Goal: Task Accomplishment & Management: Use online tool/utility

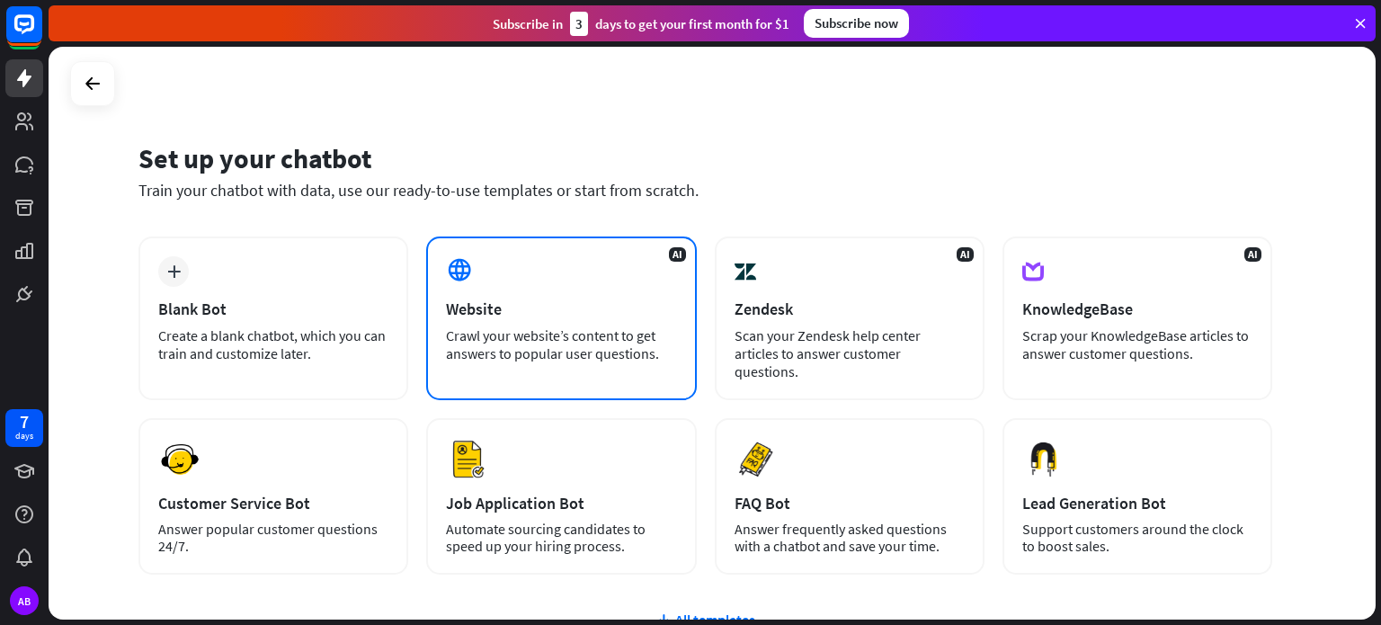
click at [489, 308] on div "Website" at bounding box center [561, 309] width 230 height 21
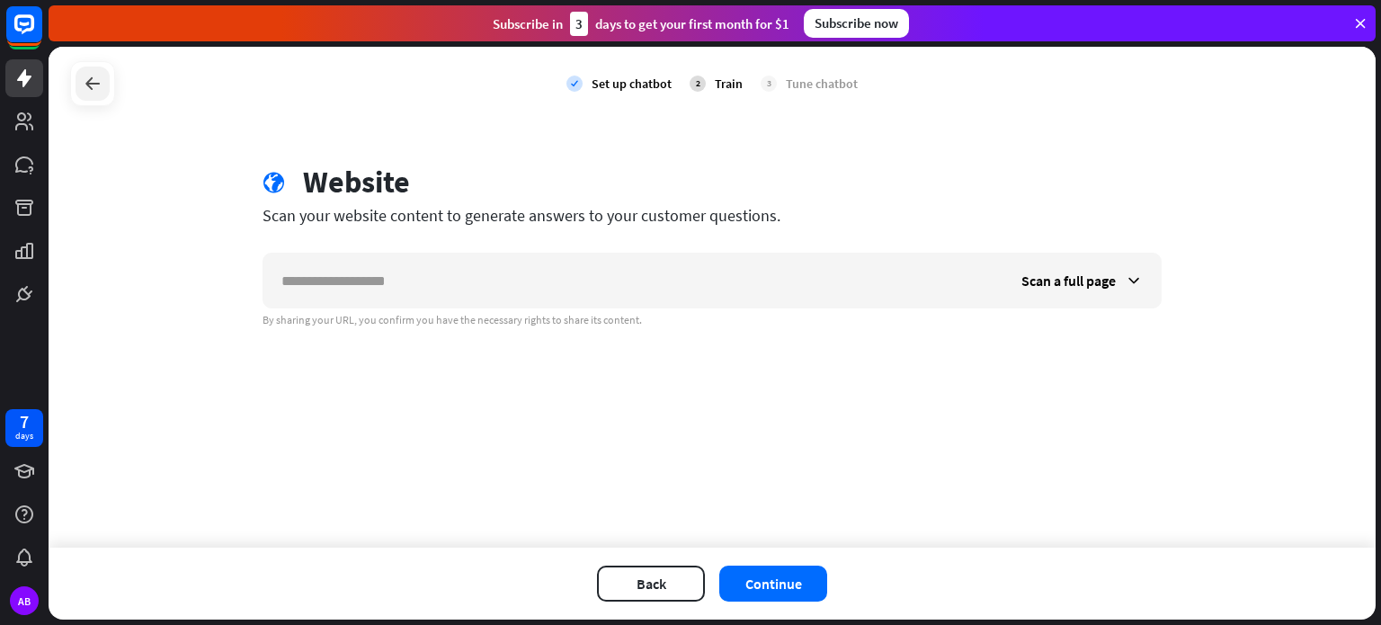
click at [106, 90] on div at bounding box center [93, 84] width 34 height 34
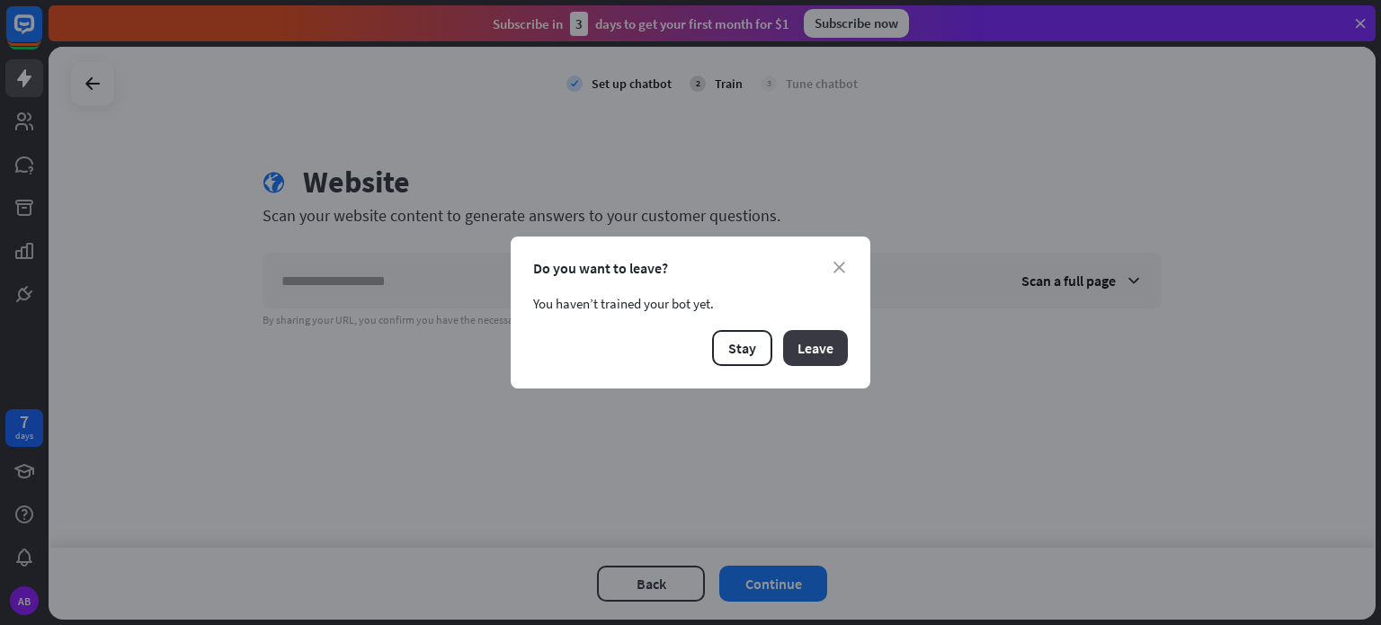
click at [829, 358] on button "Leave" at bounding box center [815, 348] width 65 height 36
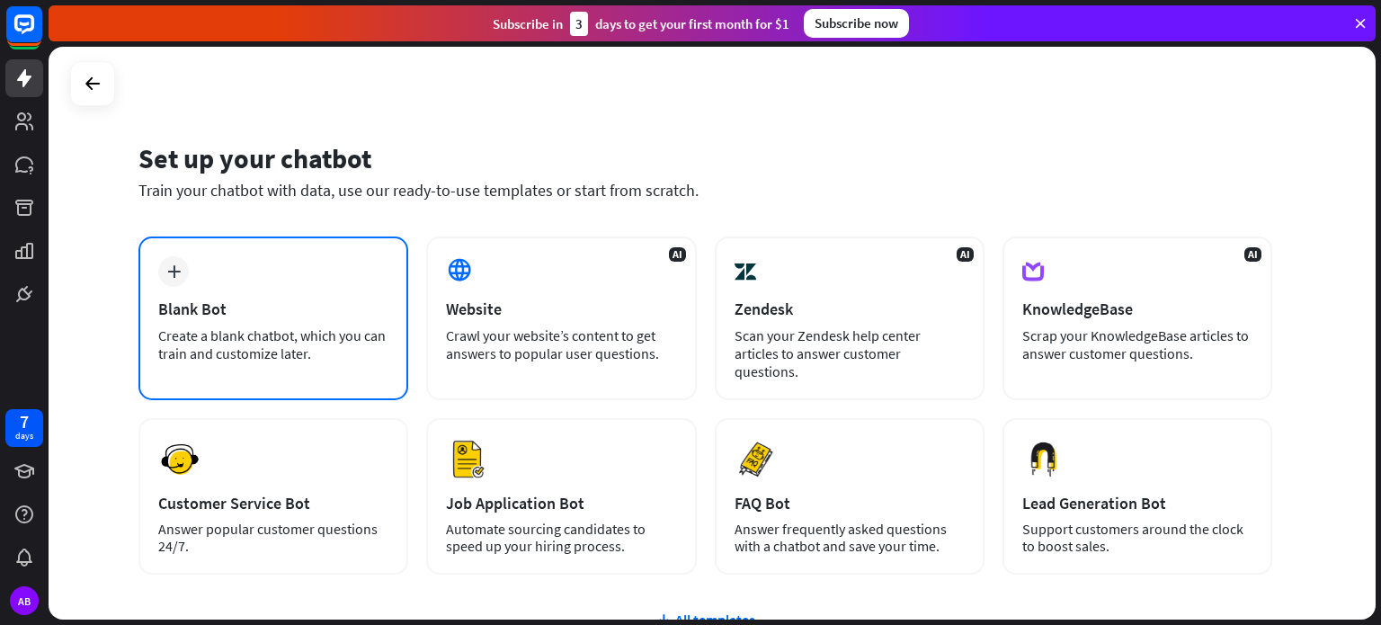
click at [245, 315] on div "Blank Bot" at bounding box center [273, 309] width 230 height 21
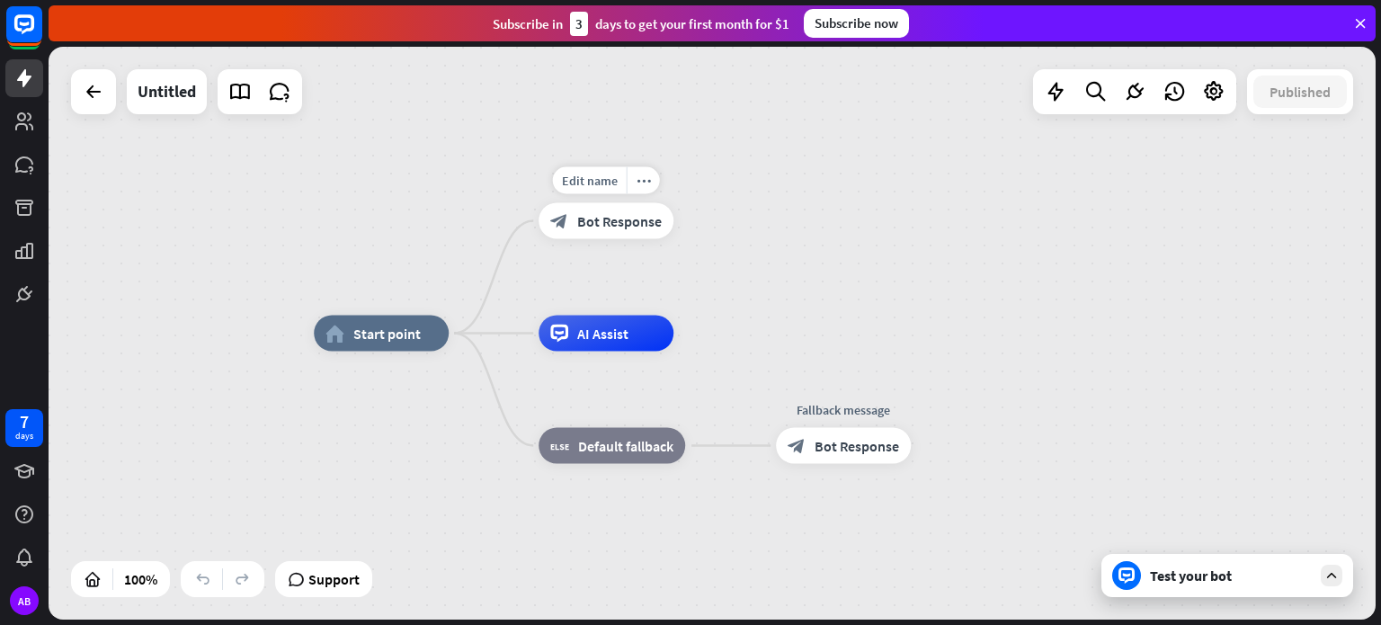
drag, startPoint x: 597, startPoint y: 336, endPoint x: 608, endPoint y: 319, distance: 20.2
click at [608, 319] on div "AI Assist" at bounding box center [606, 334] width 135 height 36
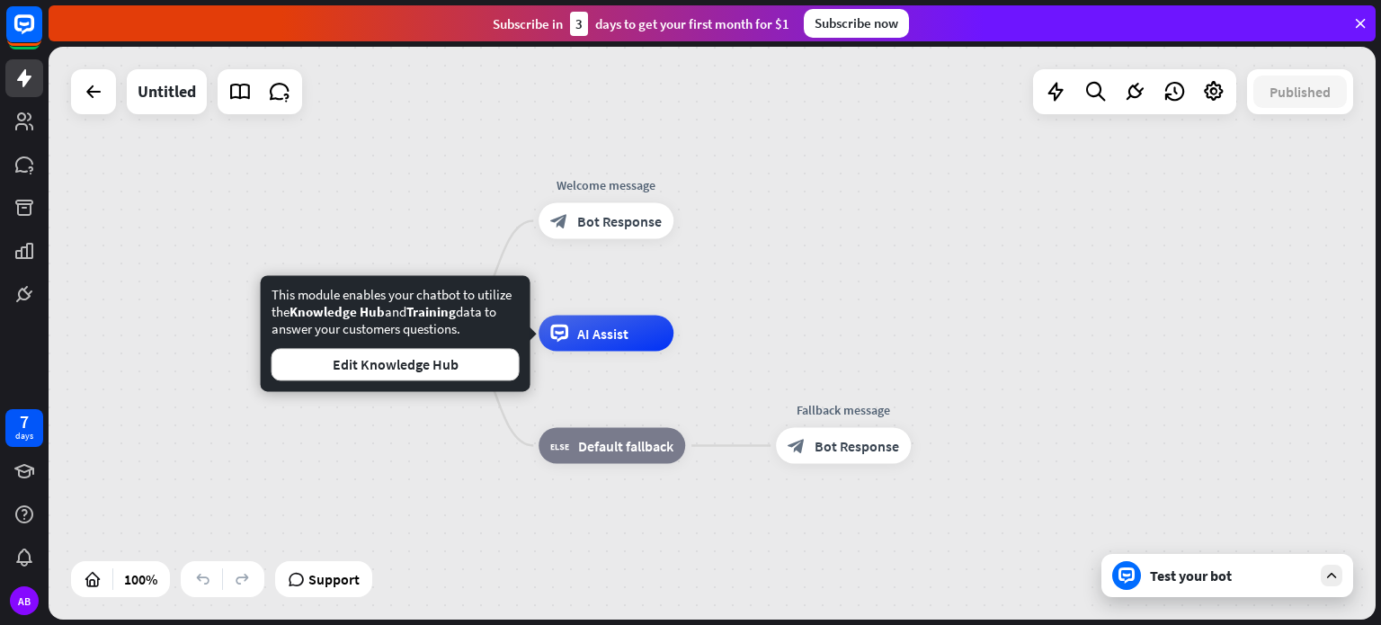
click at [817, 280] on div "home_2 Start point Welcome message block_bot_response Bot Response Edit name mo…" at bounding box center [712, 333] width 1327 height 573
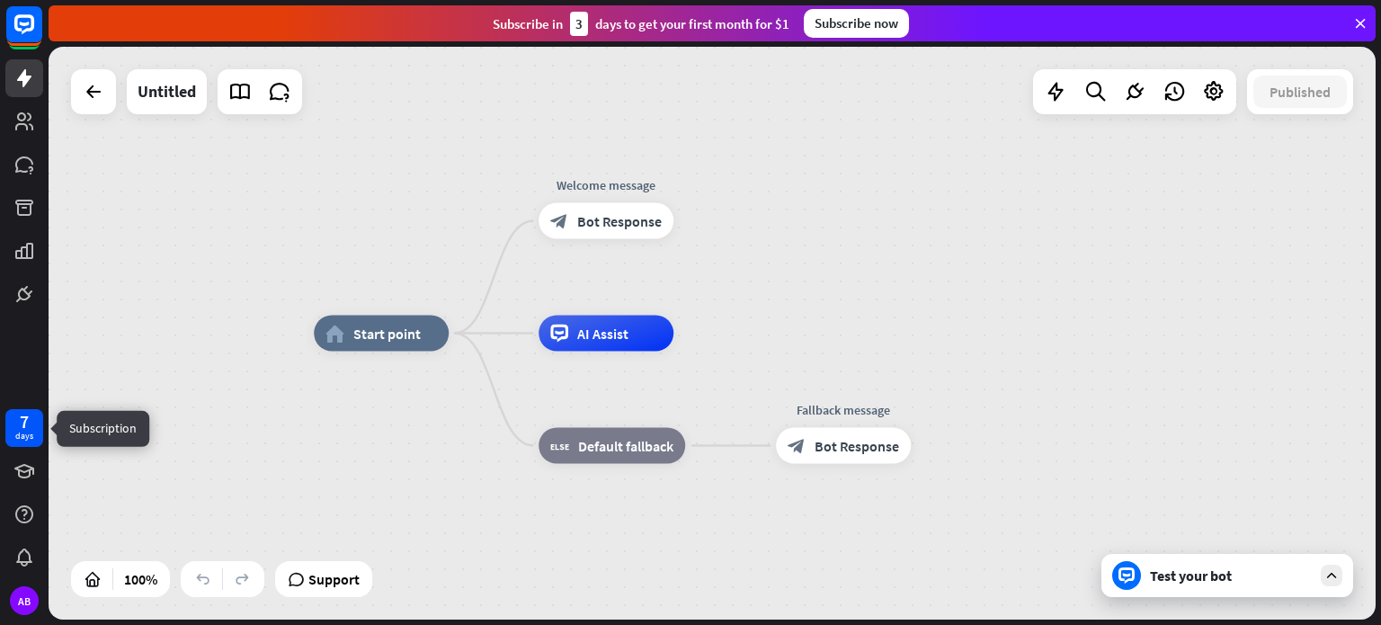
click at [23, 434] on div "days" at bounding box center [24, 436] width 18 height 13
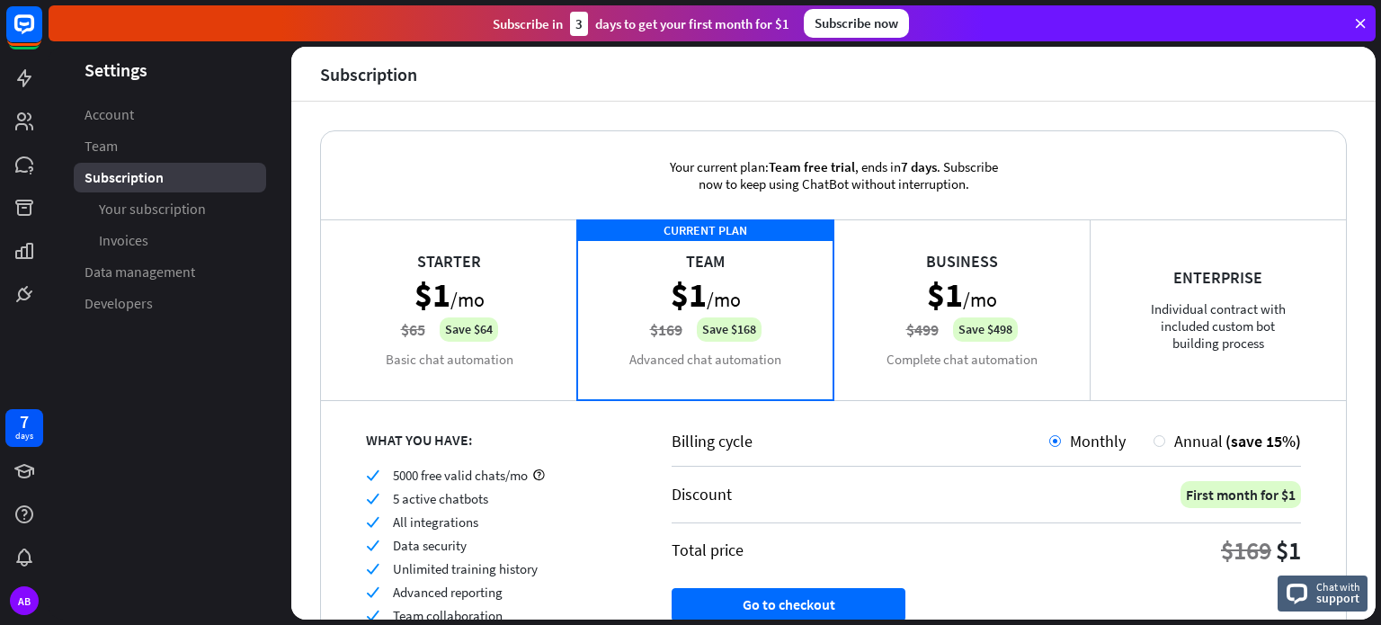
click at [944, 389] on div "Business $1 /mo $499 Save $498 Complete chat automation" at bounding box center [962, 309] width 256 height 180
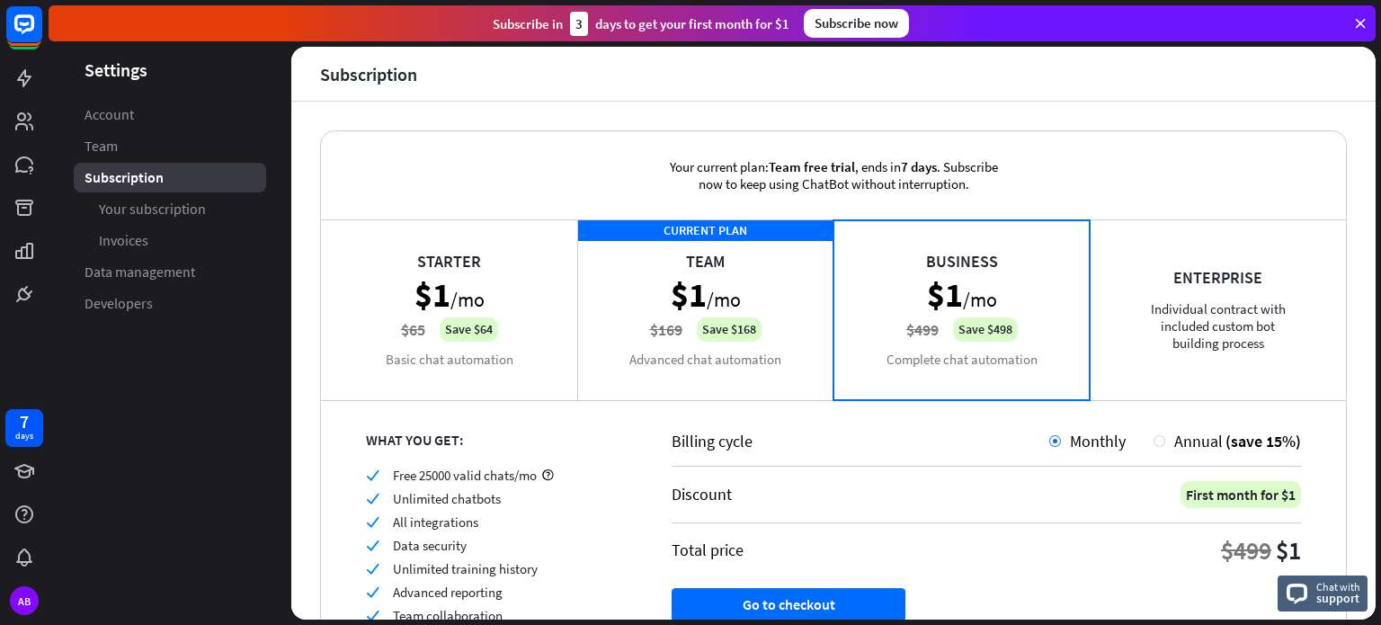
click at [781, 371] on div "CURRENT PLAN Team $1 /mo $169 Save $168 Advanced chat automation" at bounding box center [705, 309] width 256 height 180
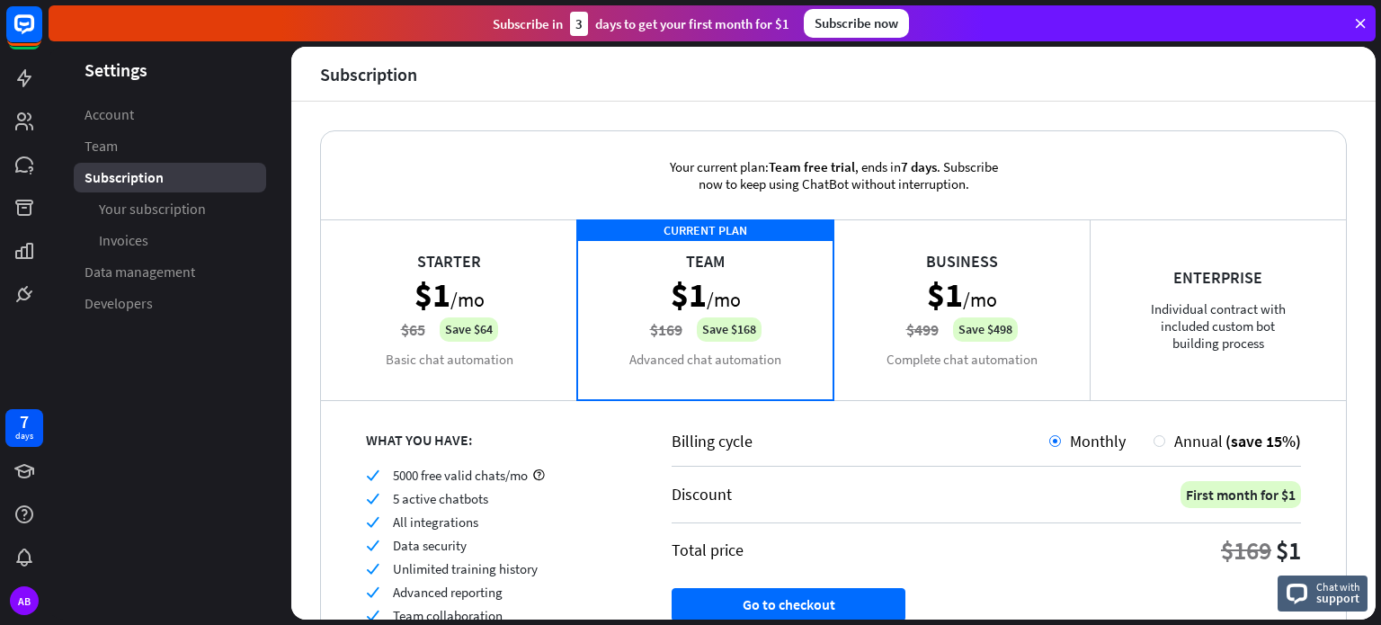
click at [897, 358] on div "Business $1 /mo $499 Save $498 Complete chat automation" at bounding box center [962, 309] width 256 height 180
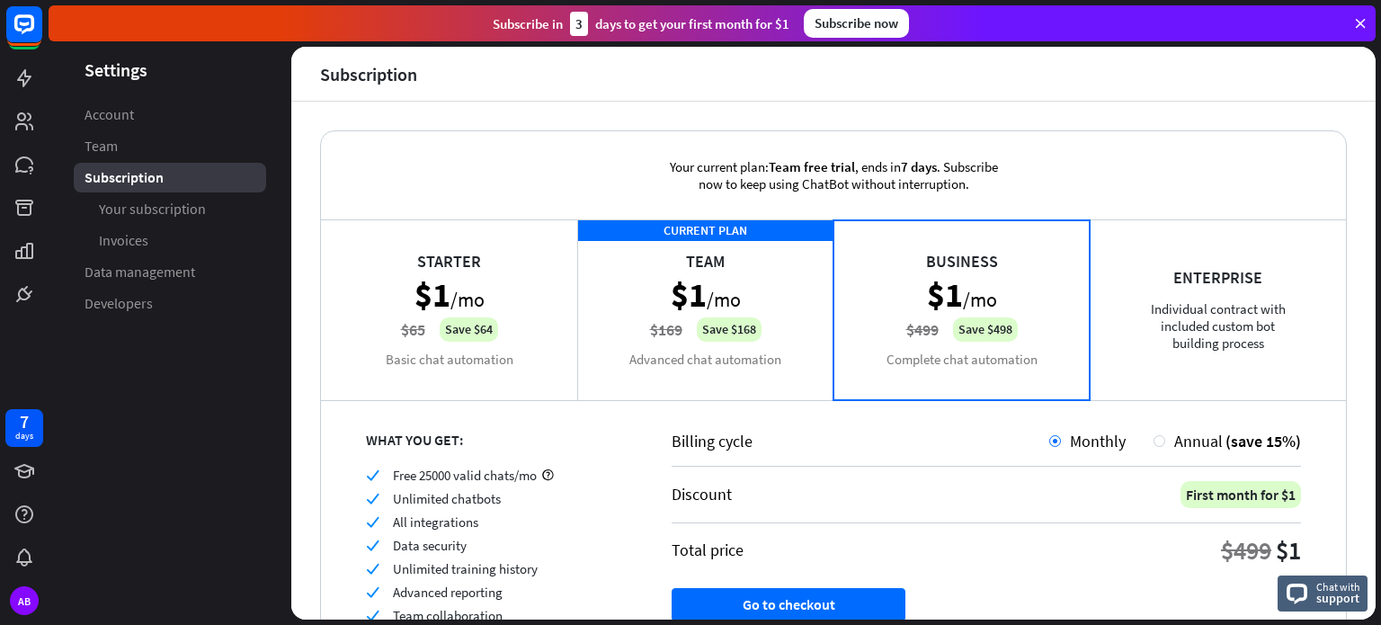
click at [747, 362] on div "CURRENT PLAN Team $1 /mo $169 Save $168 Advanced chat automation" at bounding box center [705, 309] width 256 height 180
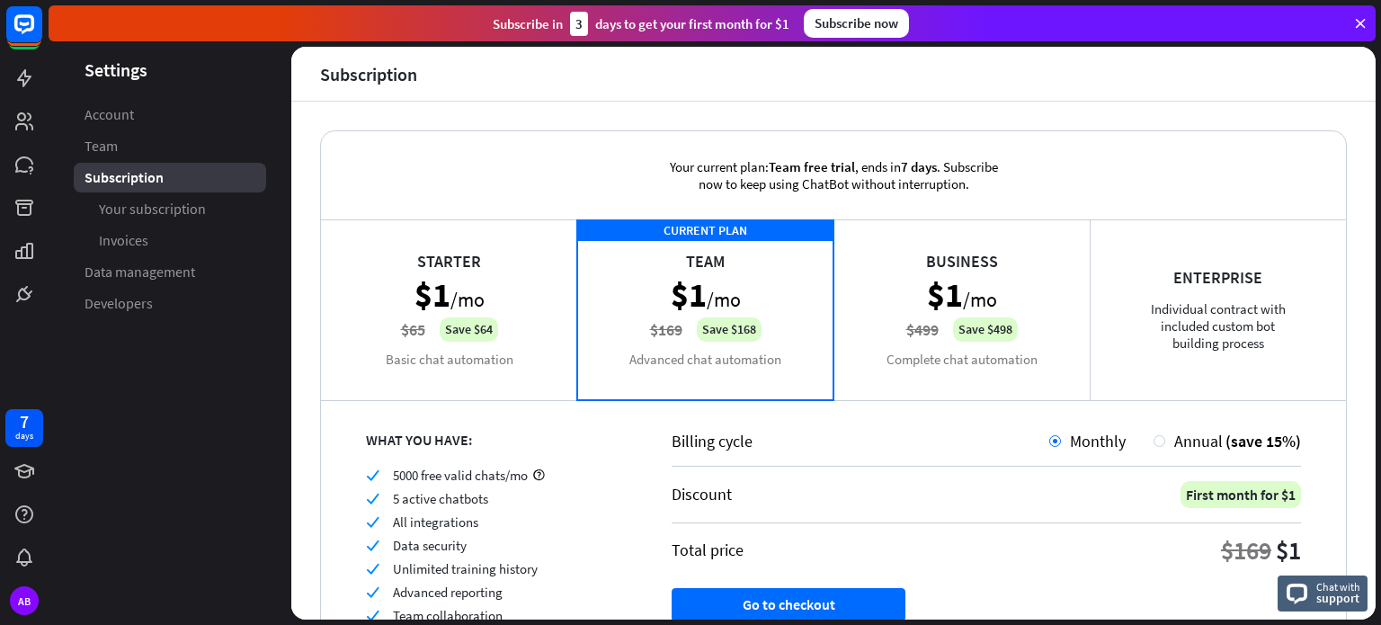
click at [885, 356] on div "Business $1 /mo $499 Save $498 Complete chat automation" at bounding box center [962, 309] width 256 height 180
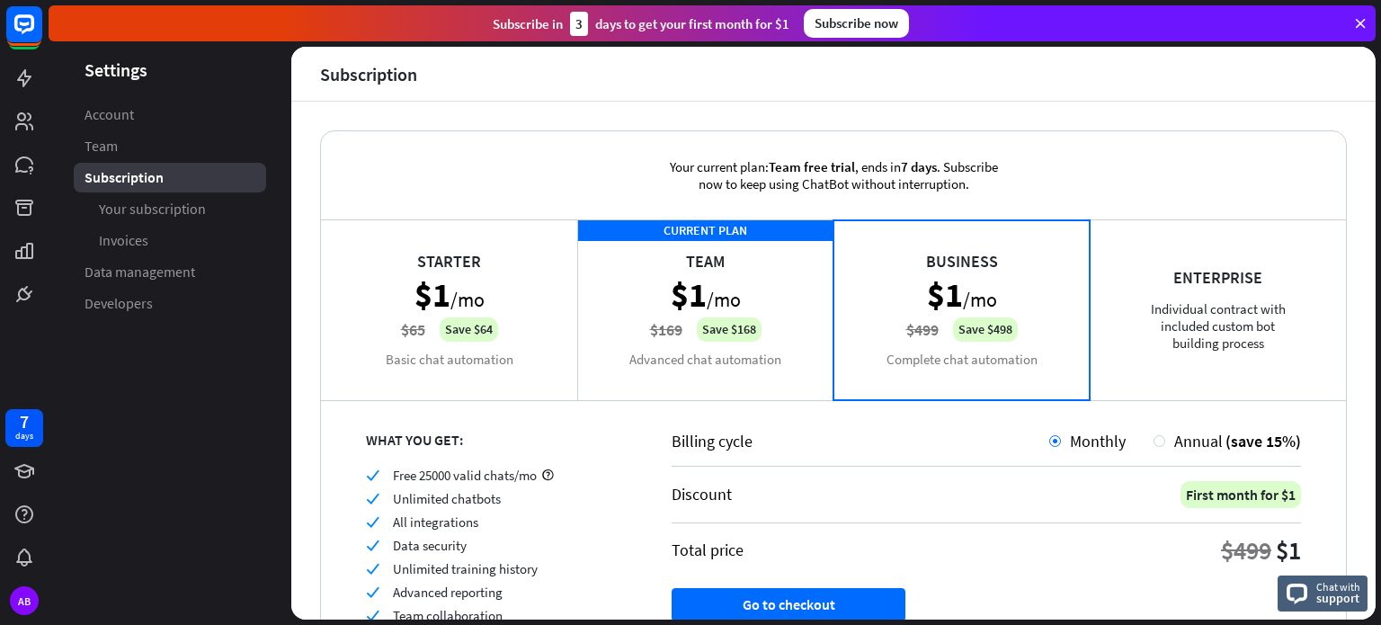
click at [1246, 534] on div "$499" at bounding box center [1246, 550] width 50 height 32
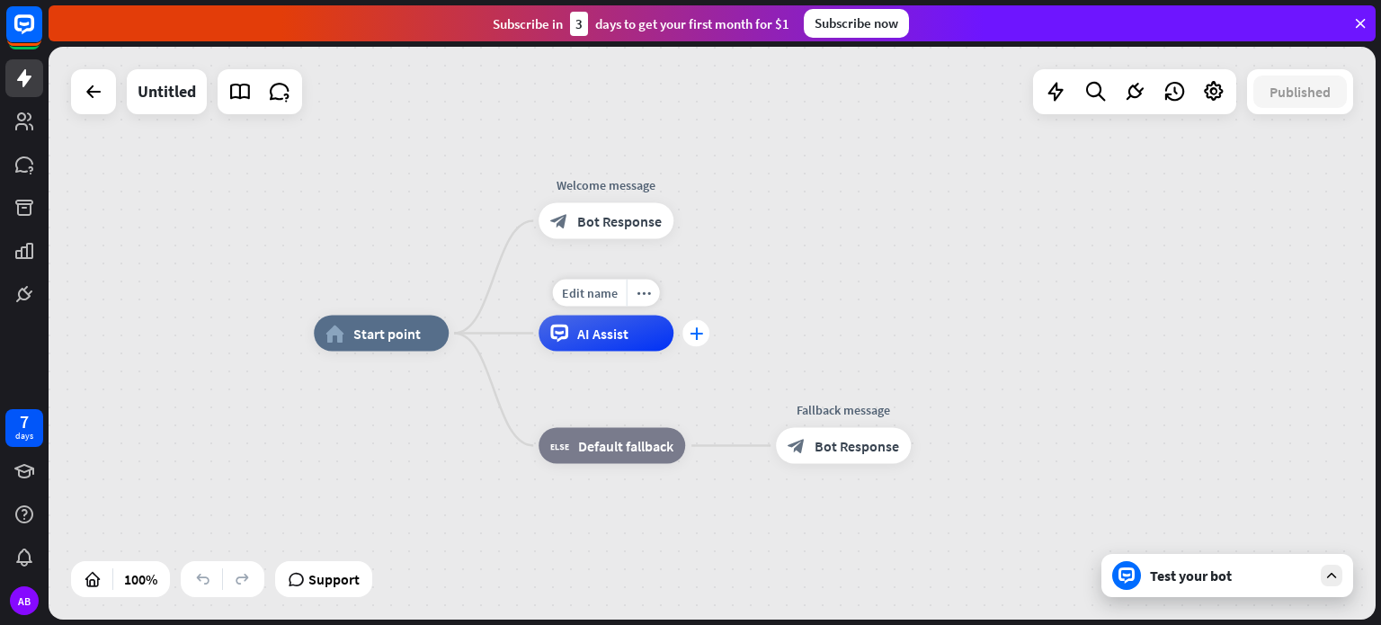
click at [693, 338] on icon "plus" at bounding box center [696, 333] width 13 height 13
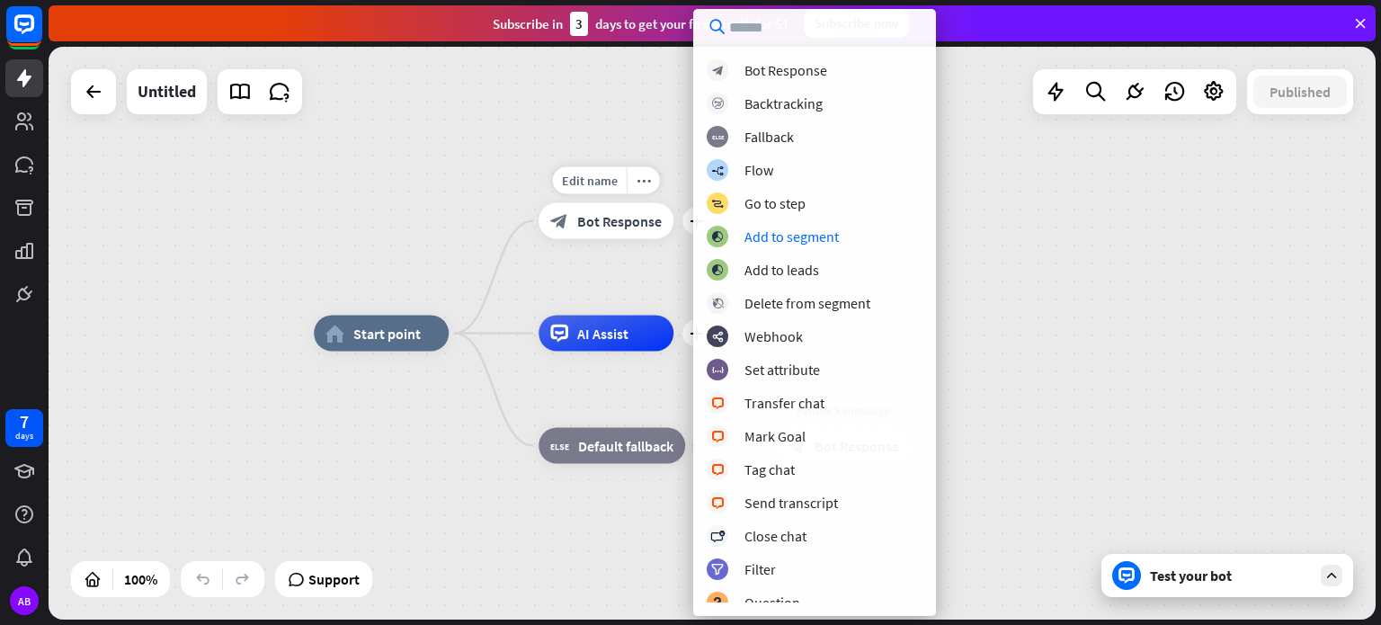
click at [656, 239] on div "Edit name more_horiz plus Welcome message block_bot_response Bot Response" at bounding box center [606, 221] width 135 height 36
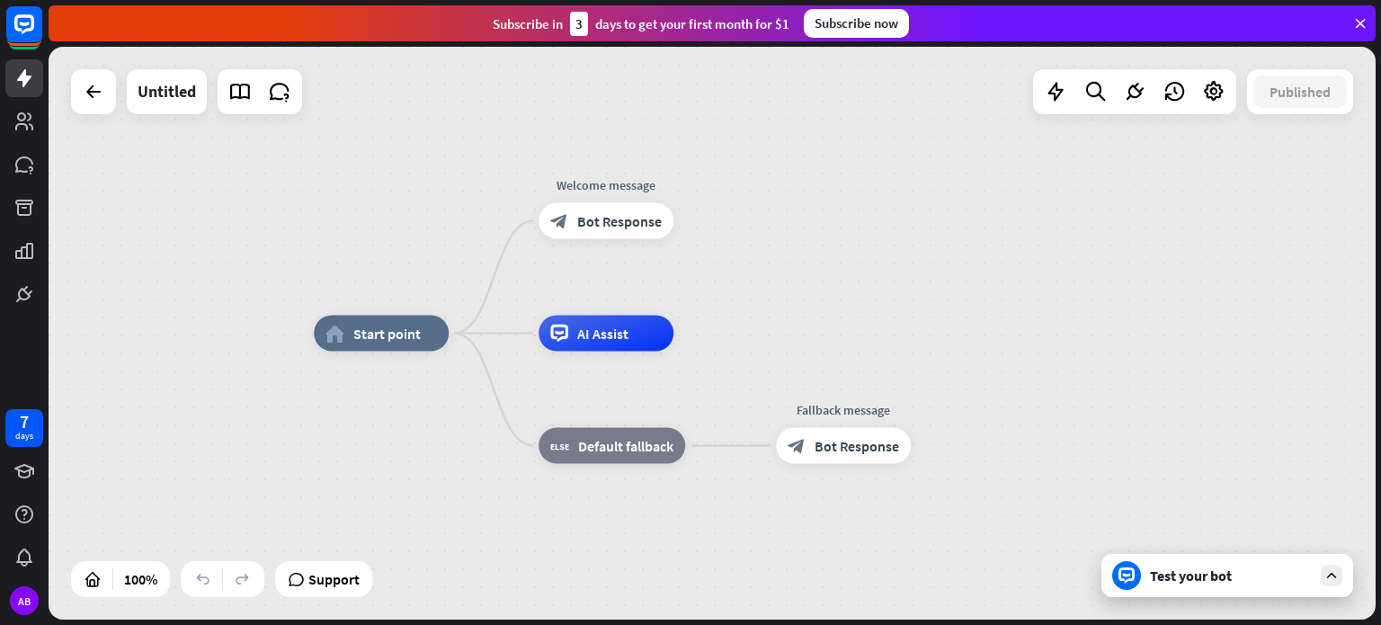
click at [1216, 594] on div "Test your bot" at bounding box center [1228, 575] width 252 height 43
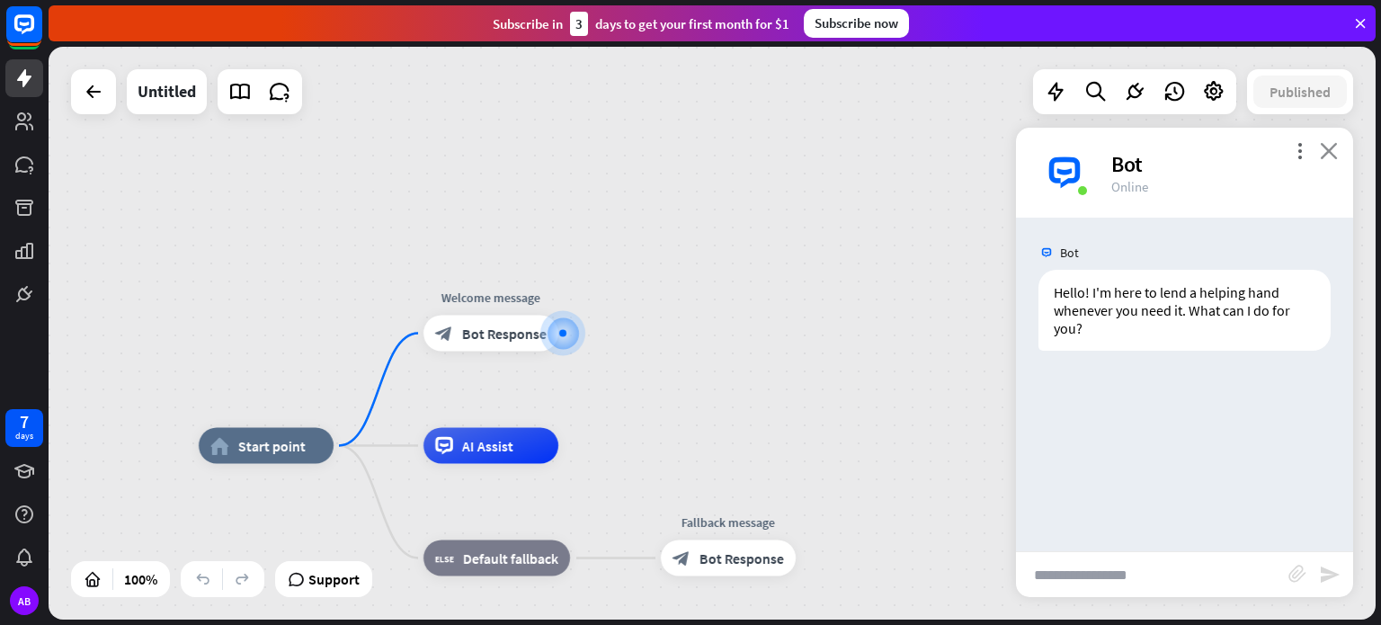
click at [1336, 152] on icon "close" at bounding box center [1329, 150] width 18 height 17
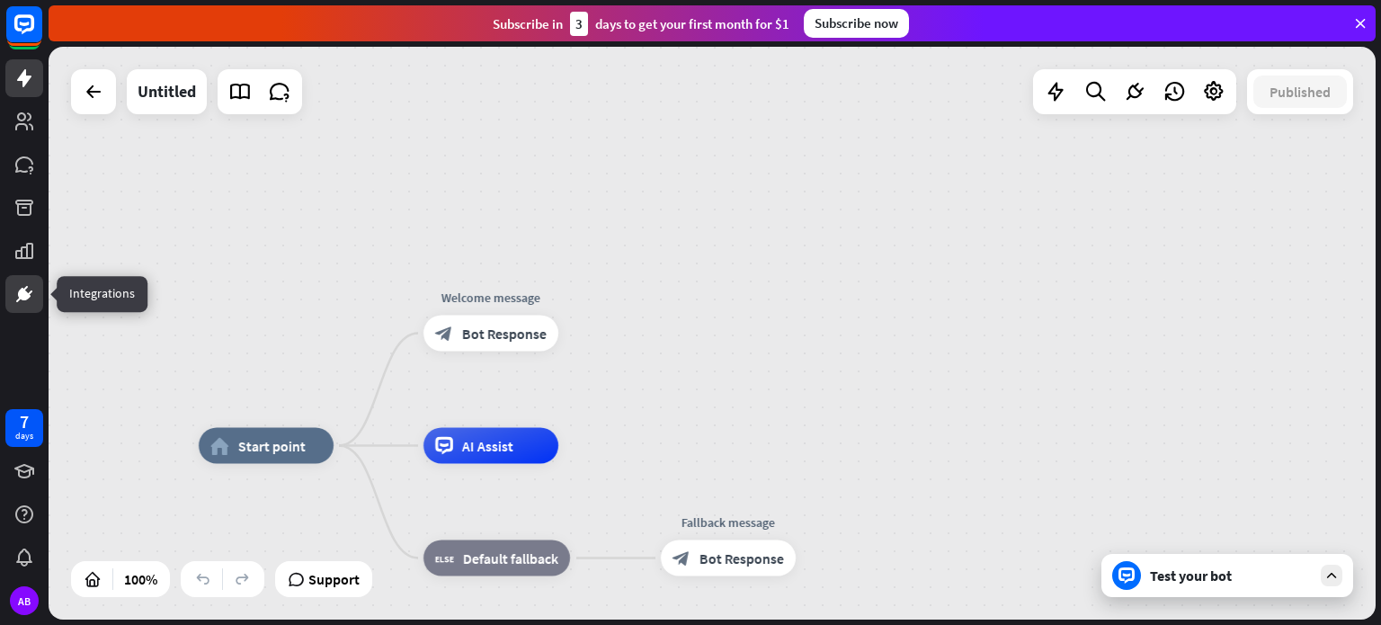
click at [25, 298] on icon at bounding box center [24, 294] width 11 height 11
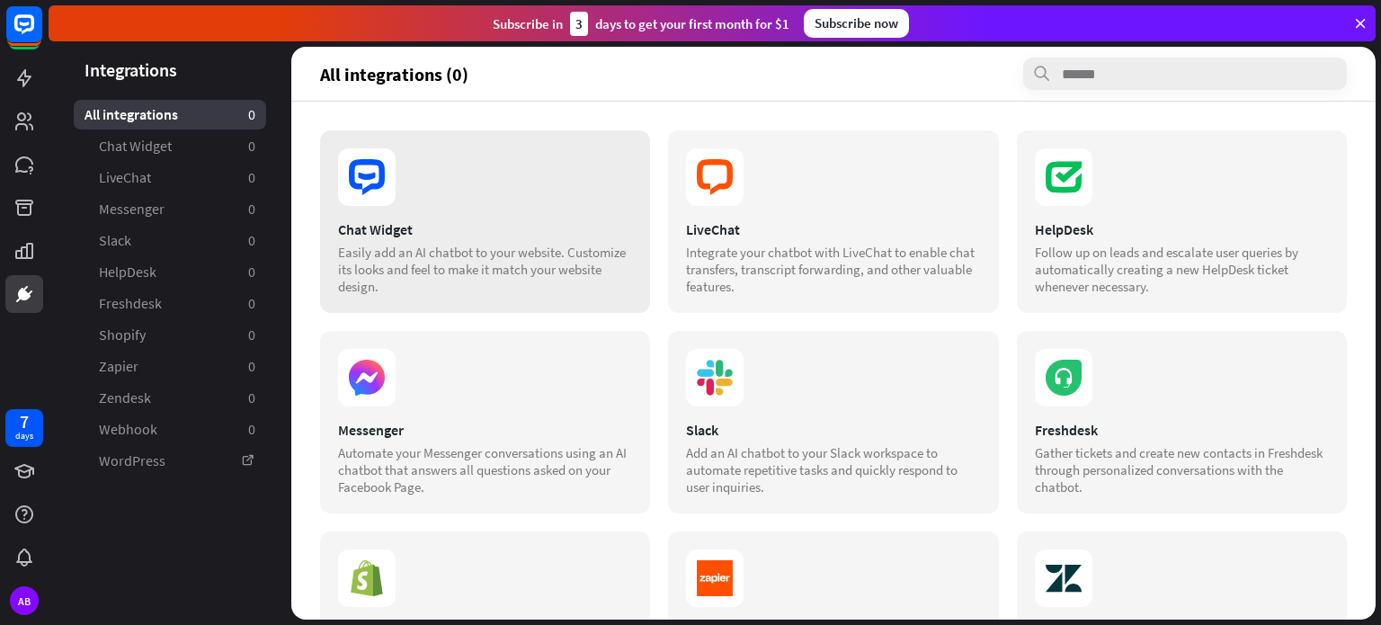
click at [500, 283] on div "Easily add an AI chatbot to your website. Customize its looks and feel to make …" at bounding box center [485, 269] width 294 height 51
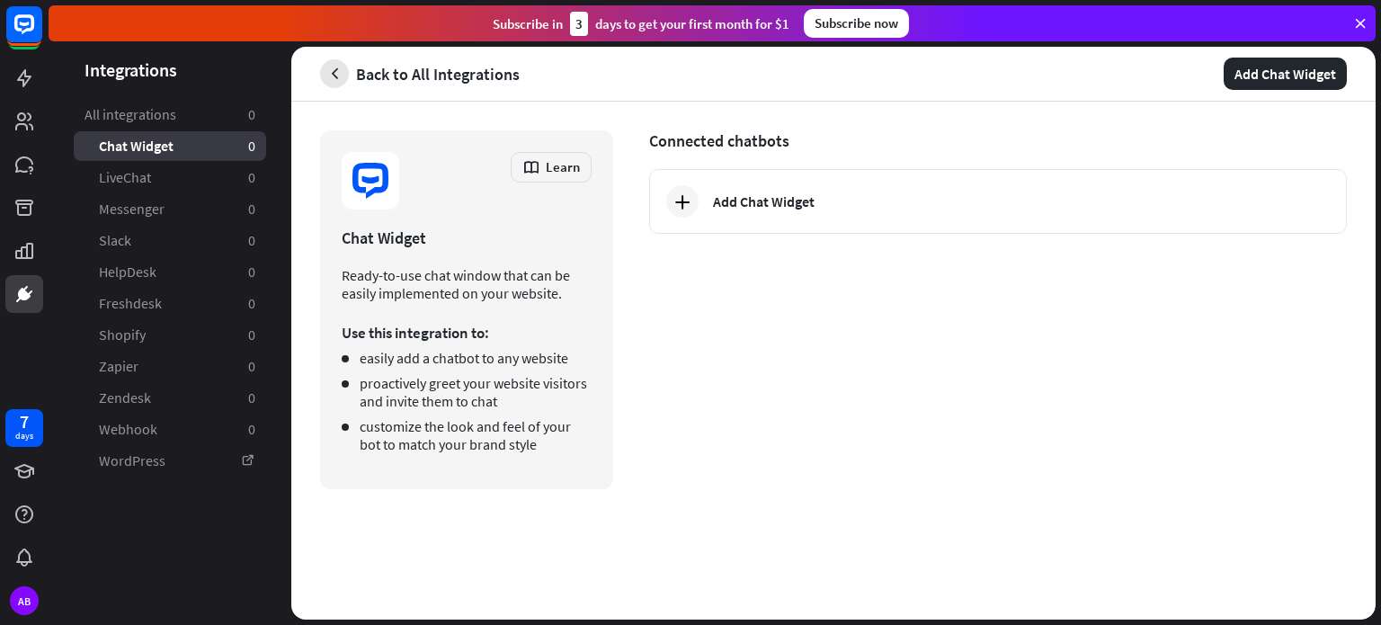
click at [334, 67] on icon "button" at bounding box center [335, 74] width 19 height 19
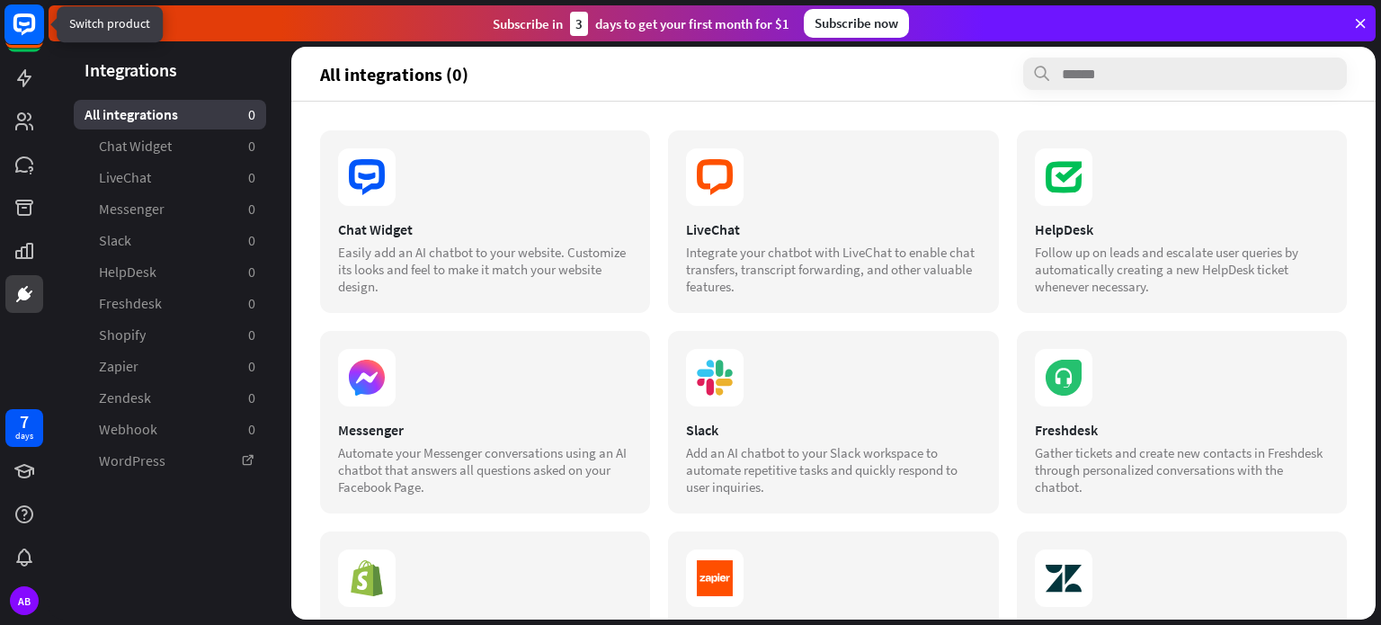
click at [18, 30] on icon at bounding box center [24, 24] width 22 height 22
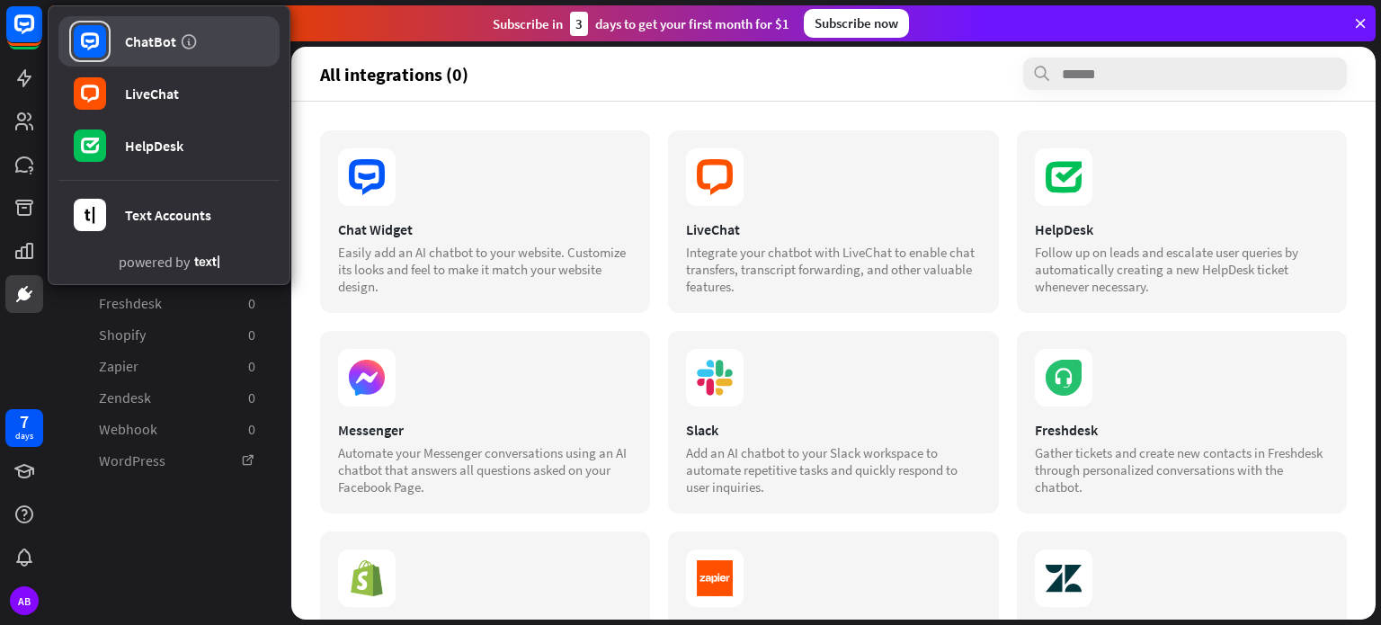
click at [126, 49] on div "ChatBot" at bounding box center [150, 41] width 51 height 18
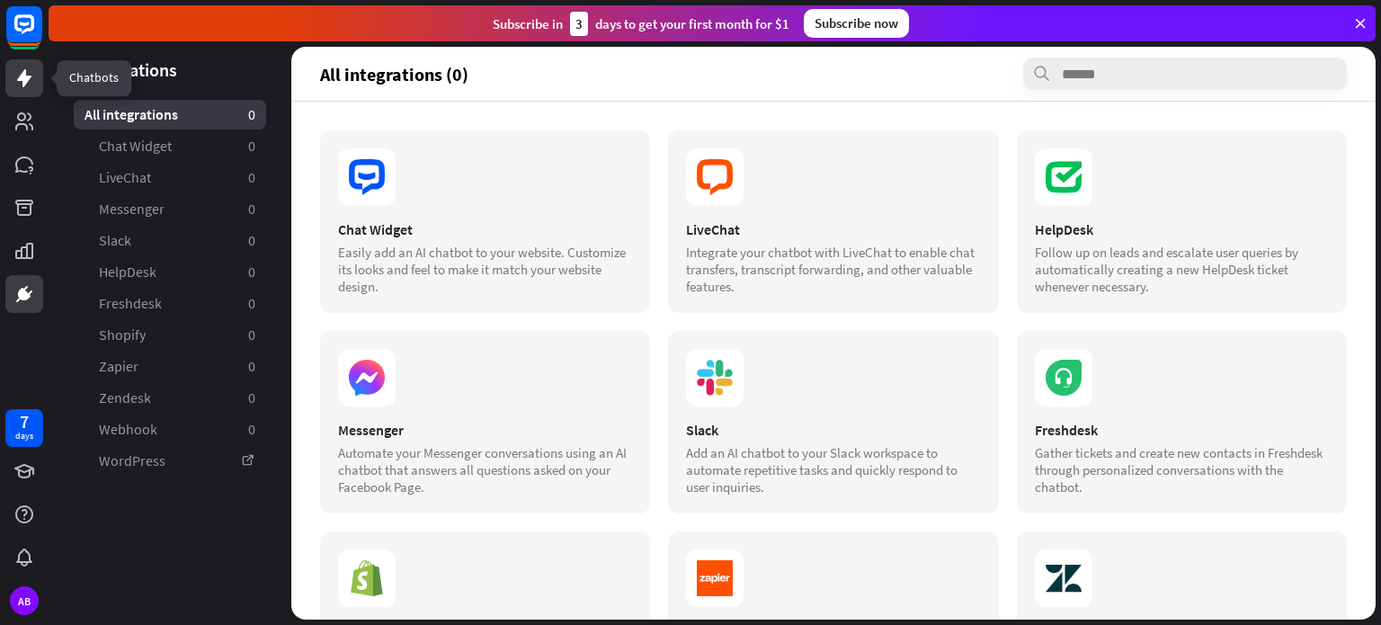
click at [17, 85] on icon at bounding box center [24, 78] width 22 height 22
